Goal: Find specific page/section: Find specific page/section

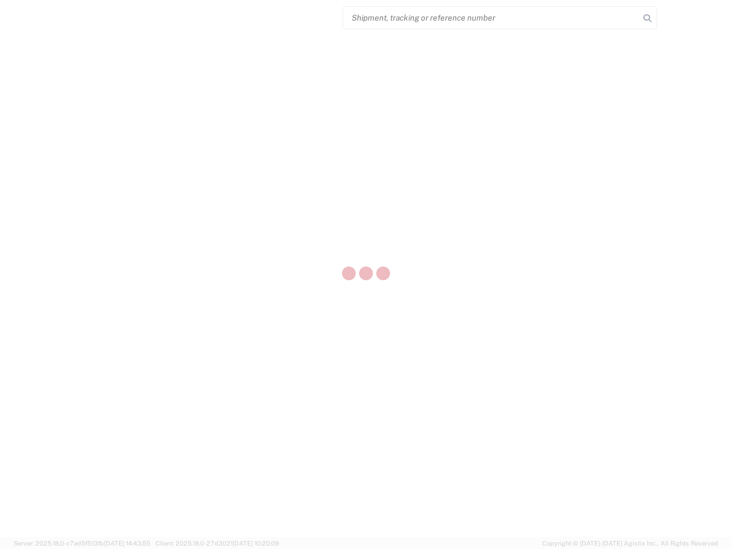
select select "US"
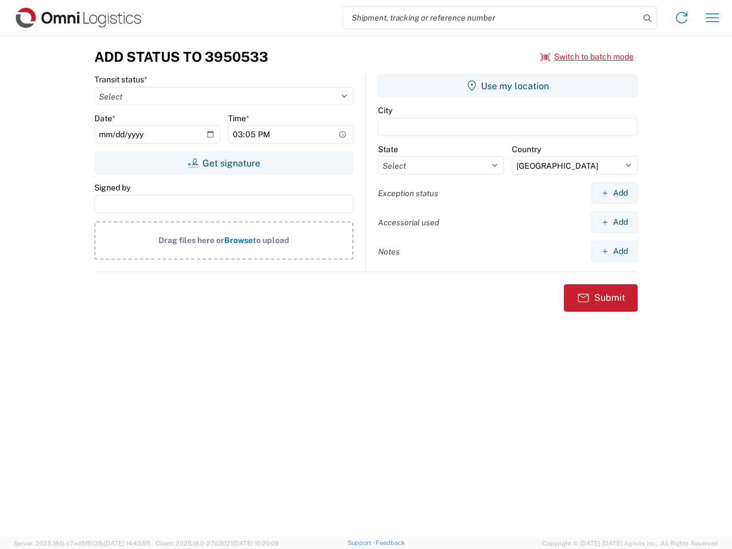
click at [491, 18] on input "search" at bounding box center [491, 18] width 296 height 22
click at [647, 18] on icon at bounding box center [647, 18] width 16 height 16
click at [682, 18] on icon at bounding box center [681, 18] width 18 height 18
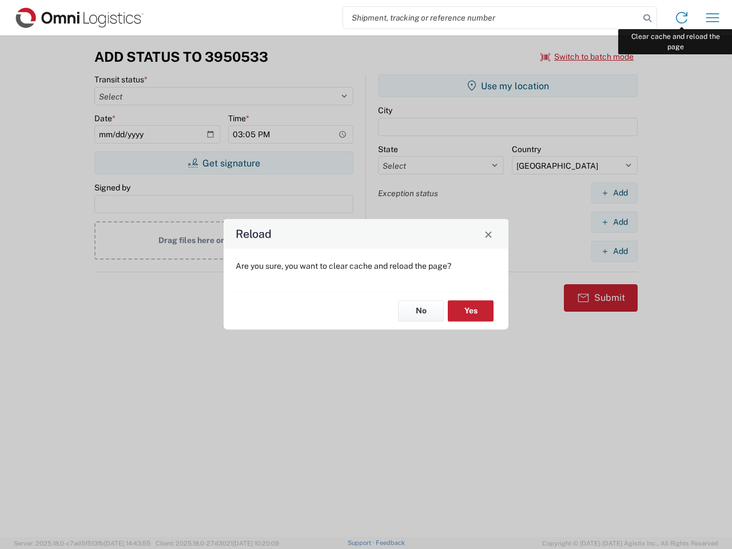
click at [712, 18] on div "Reload Are you sure, you want to clear cache and reload the page? No Yes" at bounding box center [366, 274] width 732 height 549
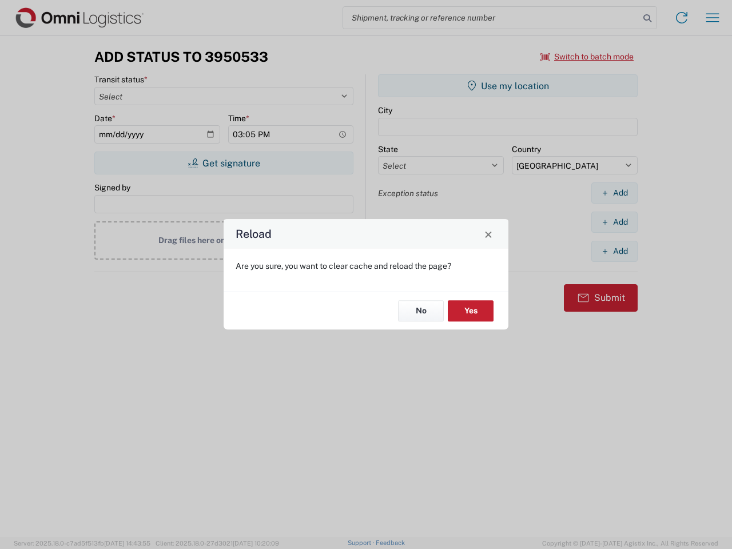
click at [587, 57] on div "Reload Are you sure, you want to clear cache and reload the page? No Yes" at bounding box center [366, 274] width 732 height 549
click at [224, 163] on div "Reload Are you sure, you want to clear cache and reload the page? No Yes" at bounding box center [366, 274] width 732 height 549
click at [508, 86] on div "Reload Are you sure, you want to clear cache and reload the page? No Yes" at bounding box center [366, 274] width 732 height 549
click at [614, 193] on div "Reload Are you sure, you want to clear cache and reload the page? No Yes" at bounding box center [366, 274] width 732 height 549
click at [614, 222] on div "Reload Are you sure, you want to clear cache and reload the page? No Yes" at bounding box center [366, 274] width 732 height 549
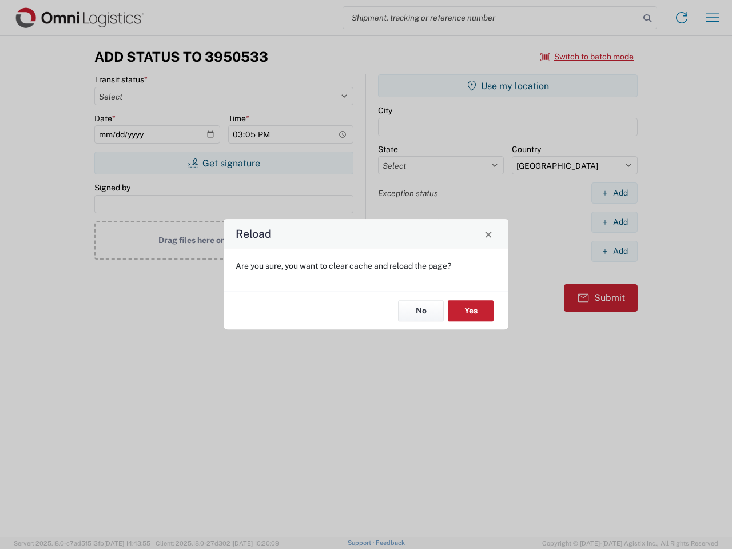
click at [614, 251] on div "Reload Are you sure, you want to clear cache and reload the page? No Yes" at bounding box center [366, 274] width 732 height 549
